Goal: Task Accomplishment & Management: Manage account settings

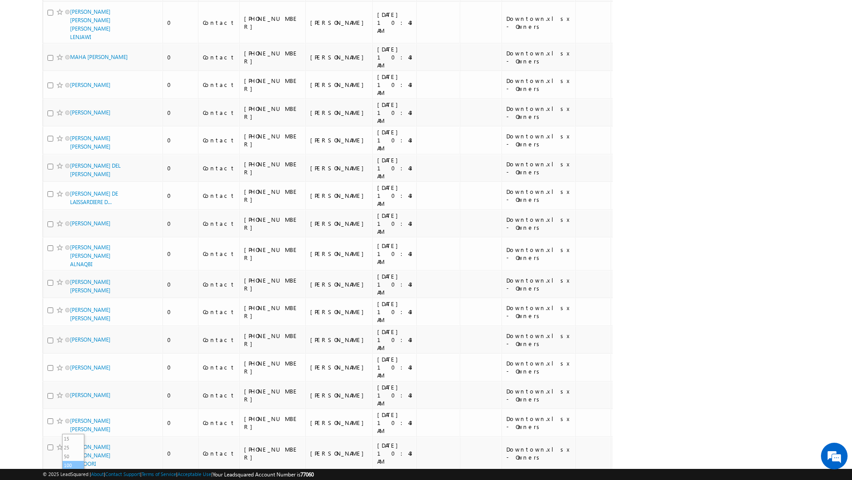
click at [77, 464] on li "100" at bounding box center [73, 465] width 21 height 9
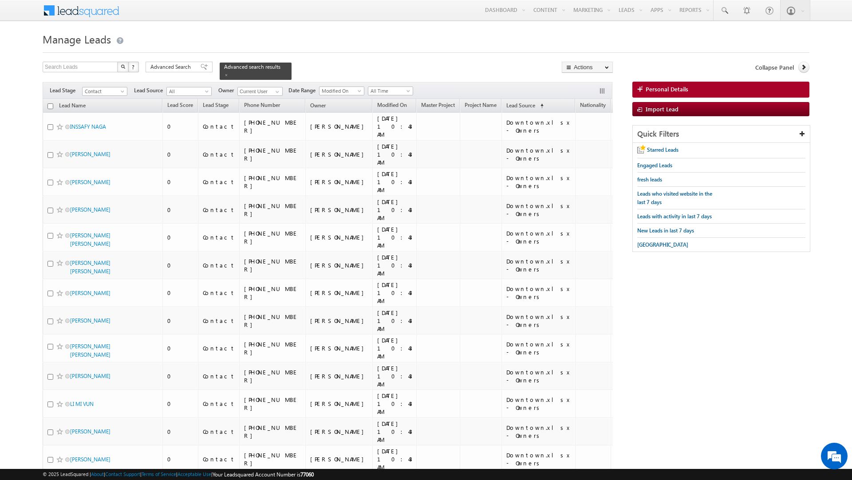
click at [52, 103] on input "checkbox" at bounding box center [50, 106] width 6 height 6
checkbox input "true"
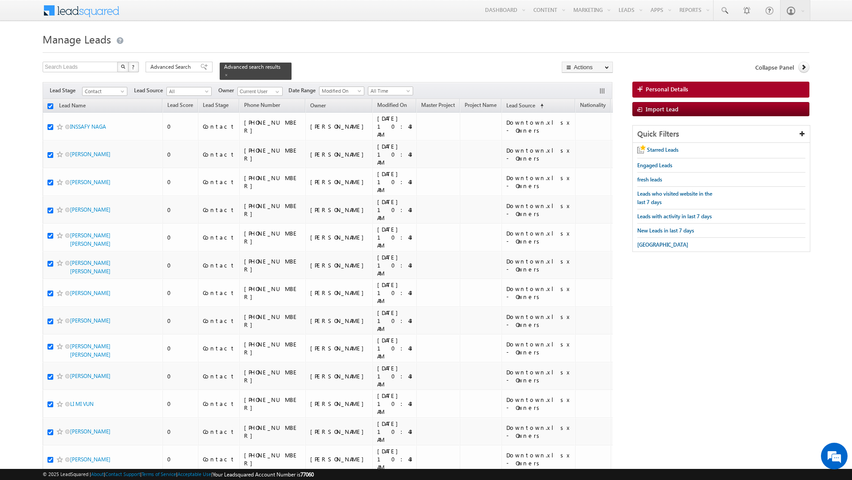
checkbox input "true"
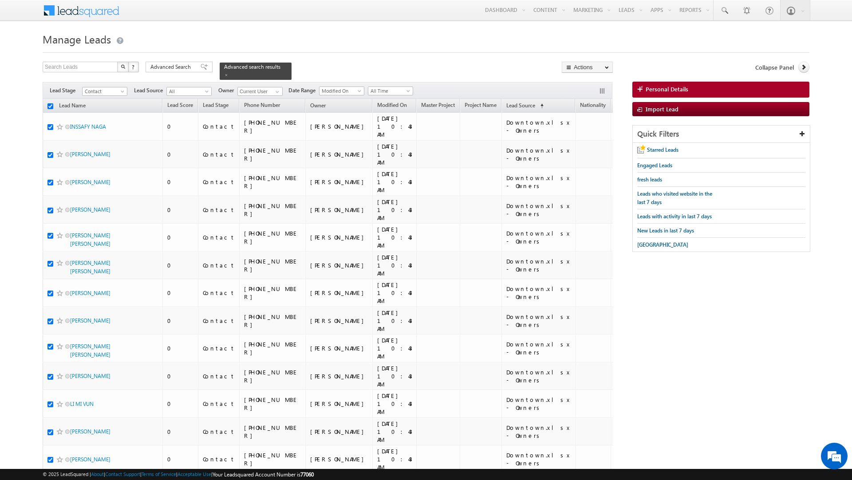
checkbox input "true"
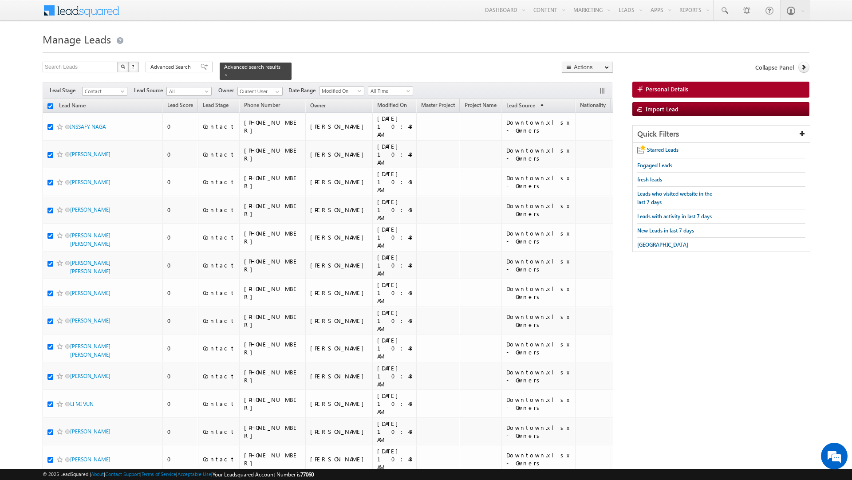
checkbox input "true"
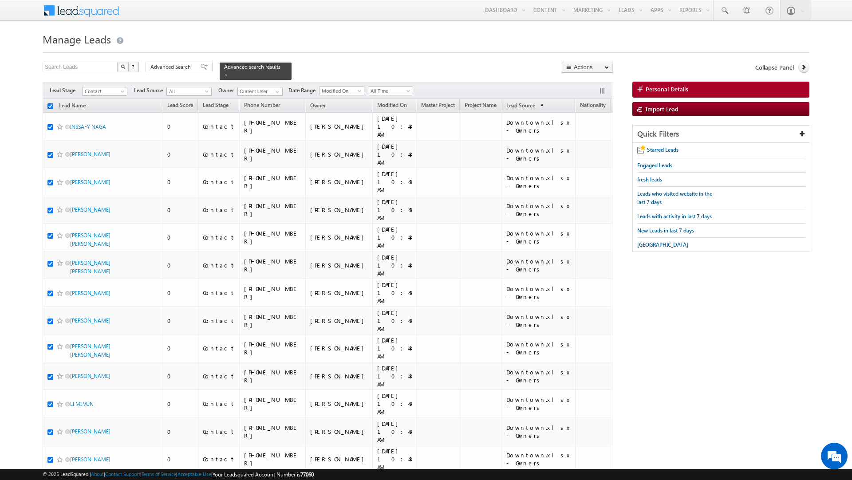
checkbox input "true"
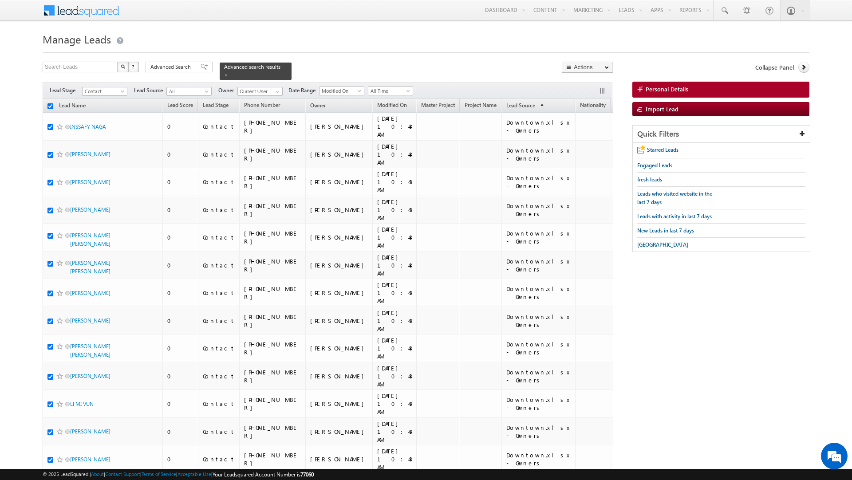
checkbox input "true"
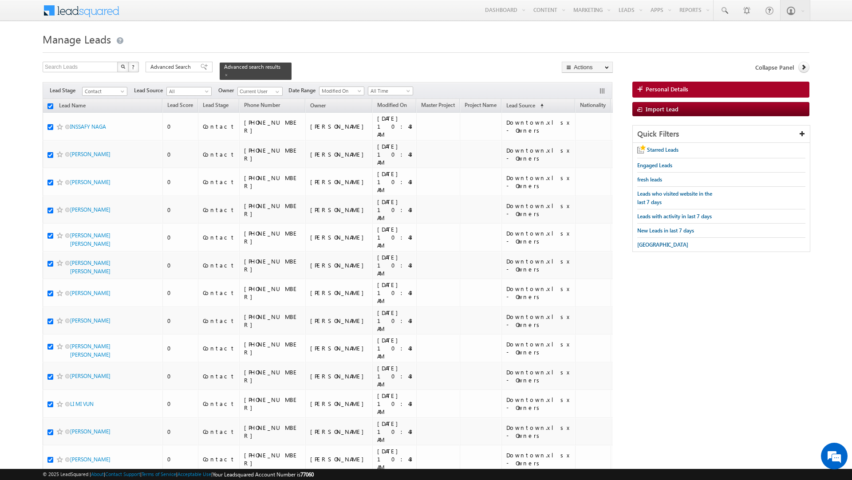
checkbox input "true"
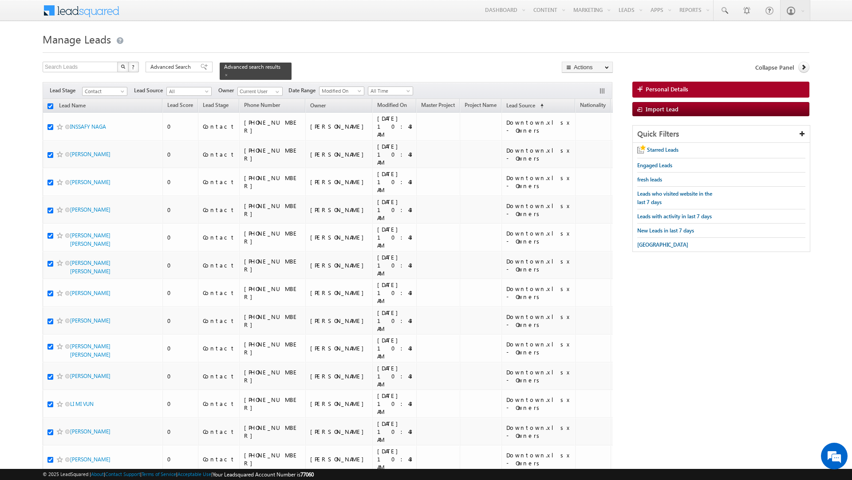
checkbox input "true"
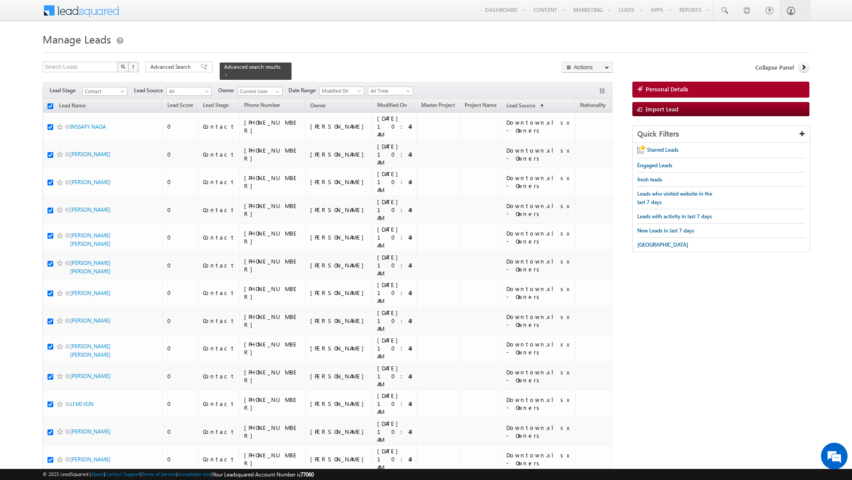
checkbox input "true"
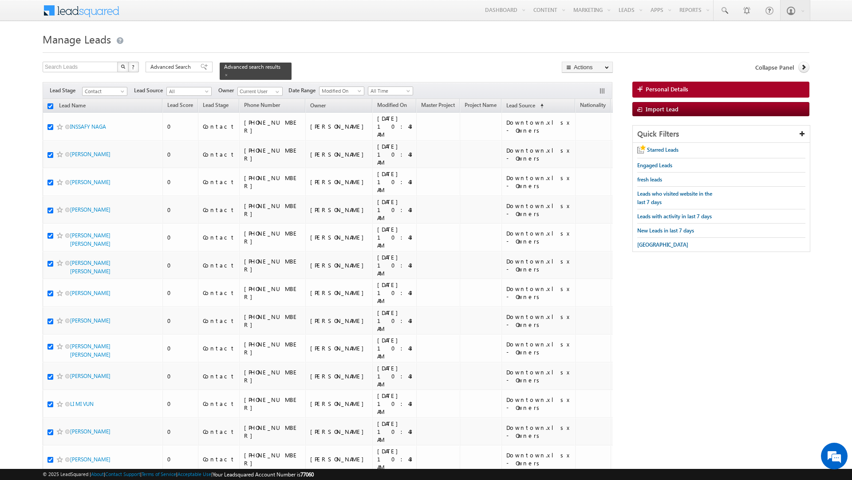
checkbox input "true"
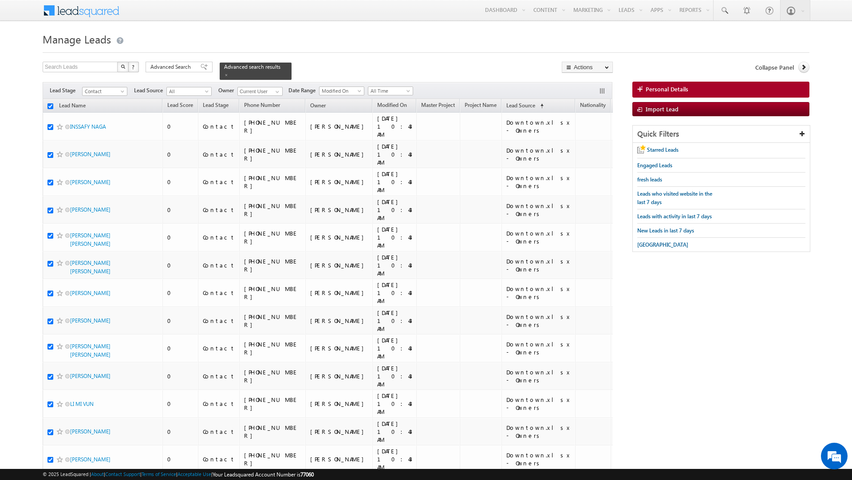
checkbox input "true"
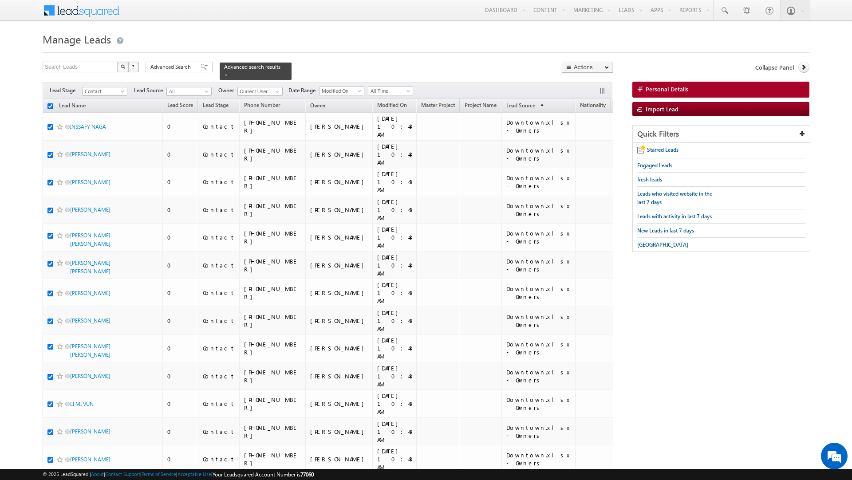
checkbox input "true"
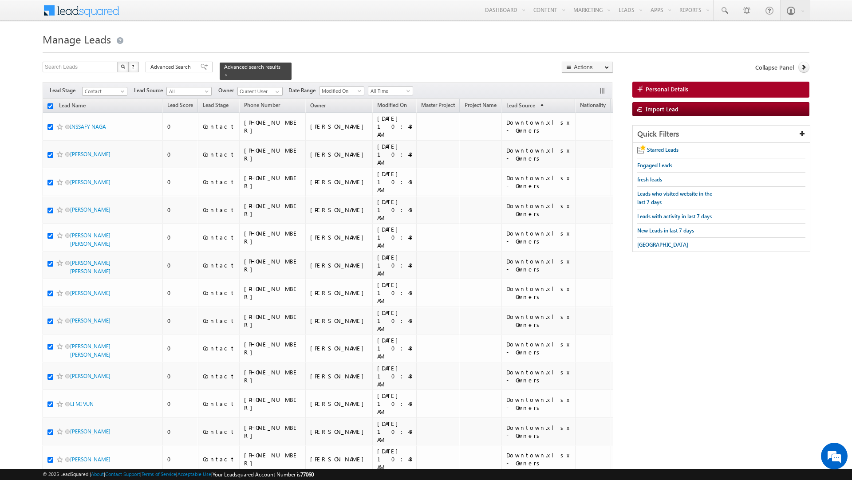
checkbox input "true"
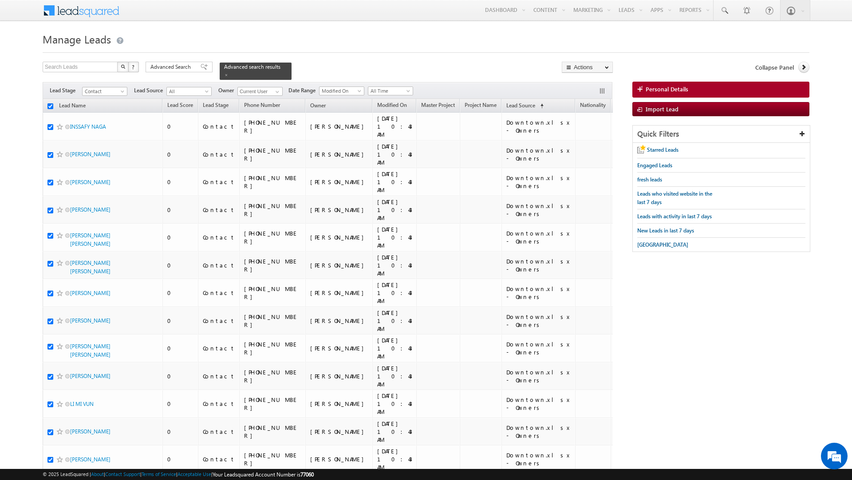
checkbox input "true"
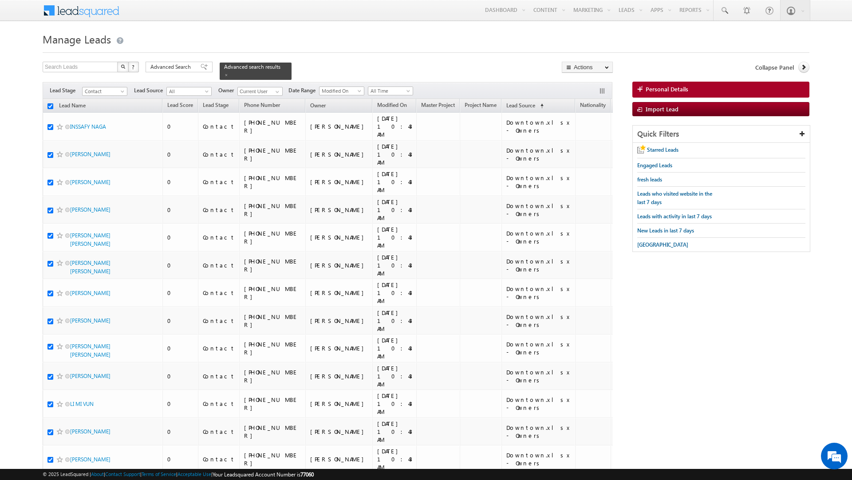
checkbox input "true"
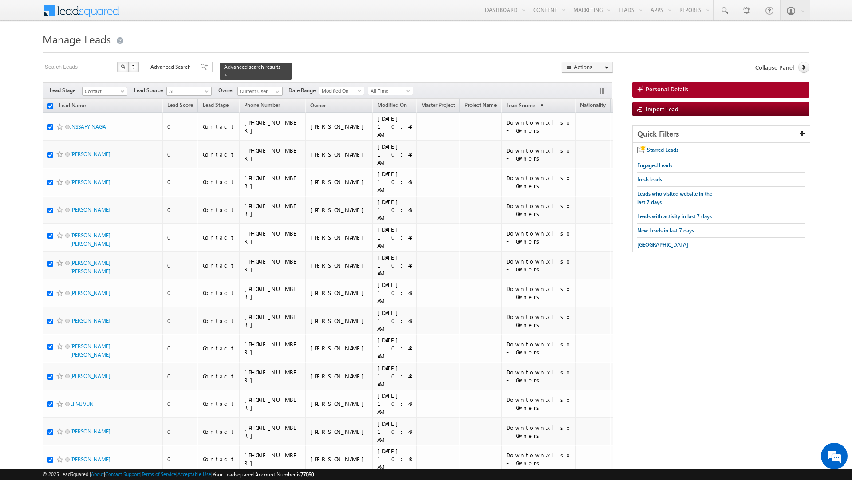
checkbox input "true"
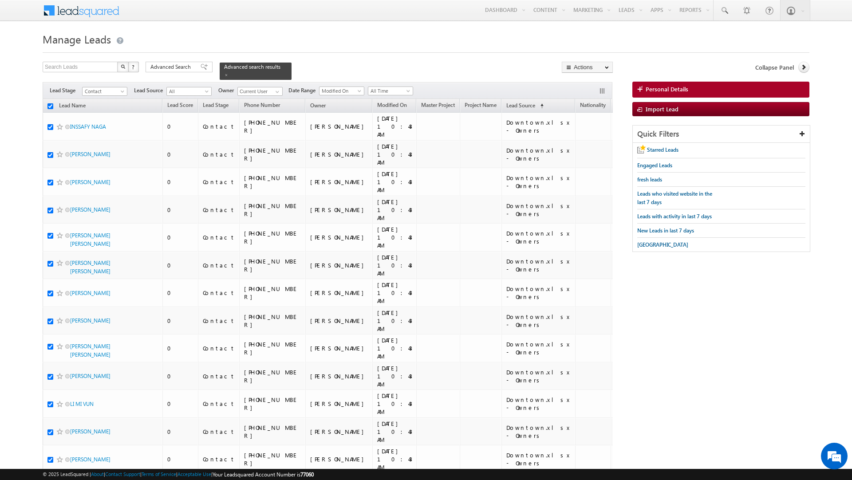
checkbox input "true"
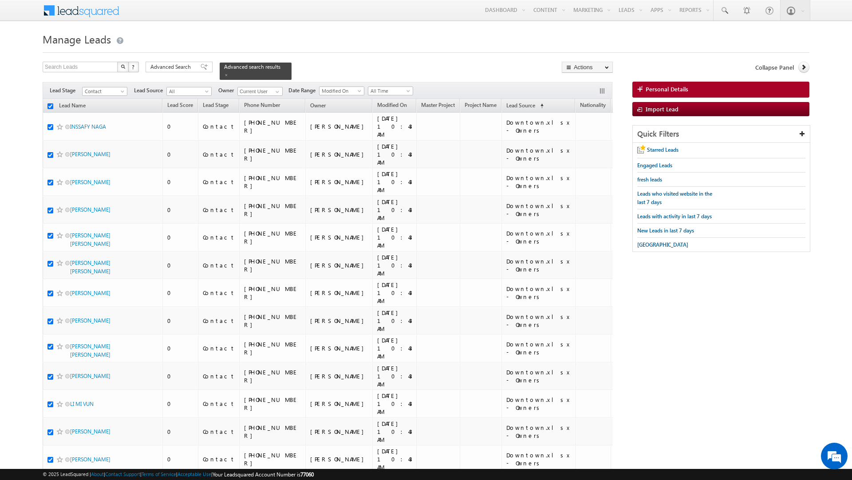
checkbox input "true"
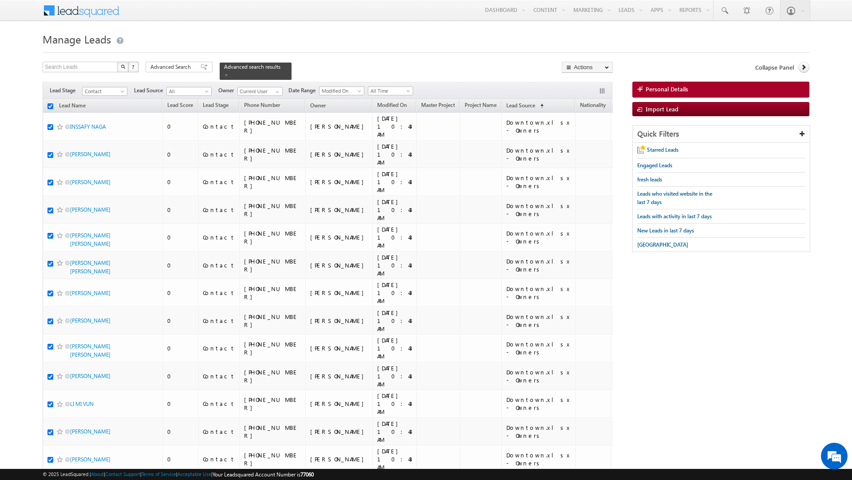
checkbox input "true"
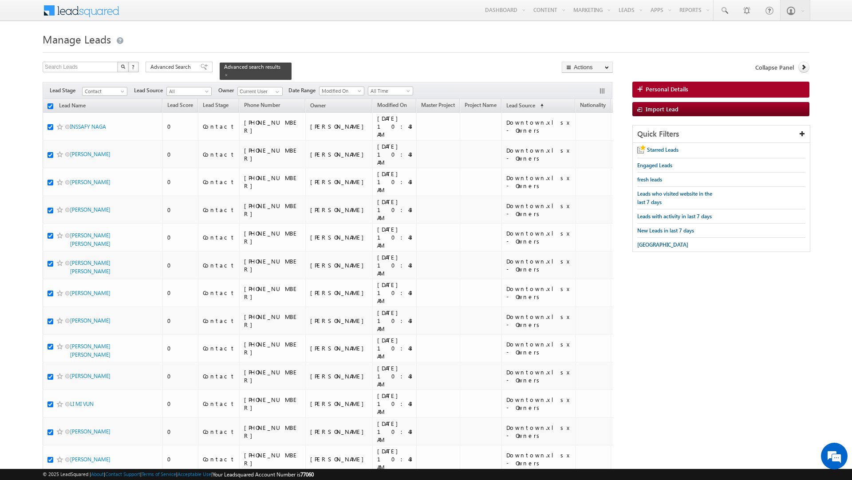
checkbox input "true"
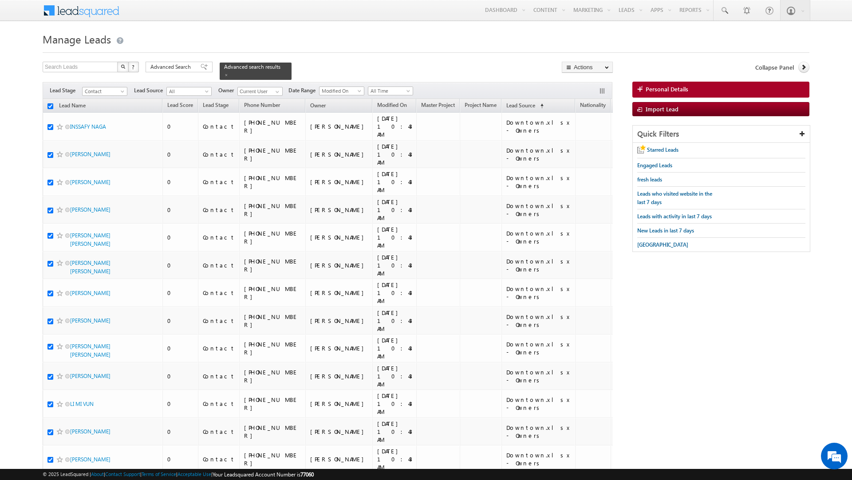
checkbox input "true"
click at [589, 148] on link "Change Owner" at bounding box center [587, 143] width 50 height 11
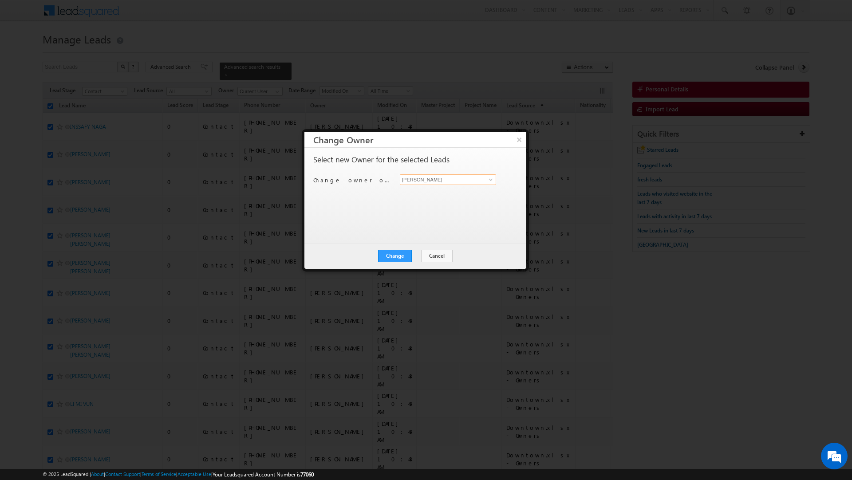
click at [464, 180] on input "[PERSON_NAME]" at bounding box center [448, 179] width 96 height 11
click at [465, 197] on span "[PERSON_NAME][EMAIL_ADDRESS][DOMAIN_NAME]" at bounding box center [443, 197] width 80 height 7
type input "[PERSON_NAME]"
click at [394, 258] on button "Change" at bounding box center [395, 256] width 34 height 12
click at [414, 256] on button "Close" at bounding box center [416, 256] width 28 height 12
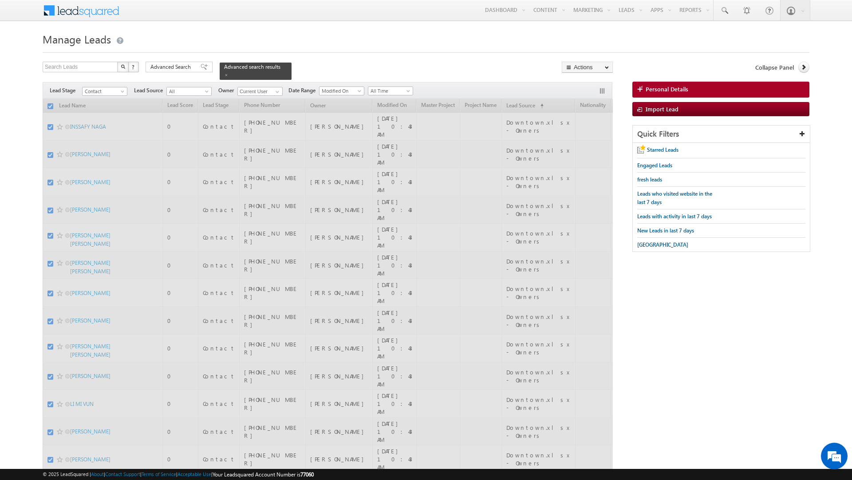
checkbox input "false"
